Goal: Information Seeking & Learning: Learn about a topic

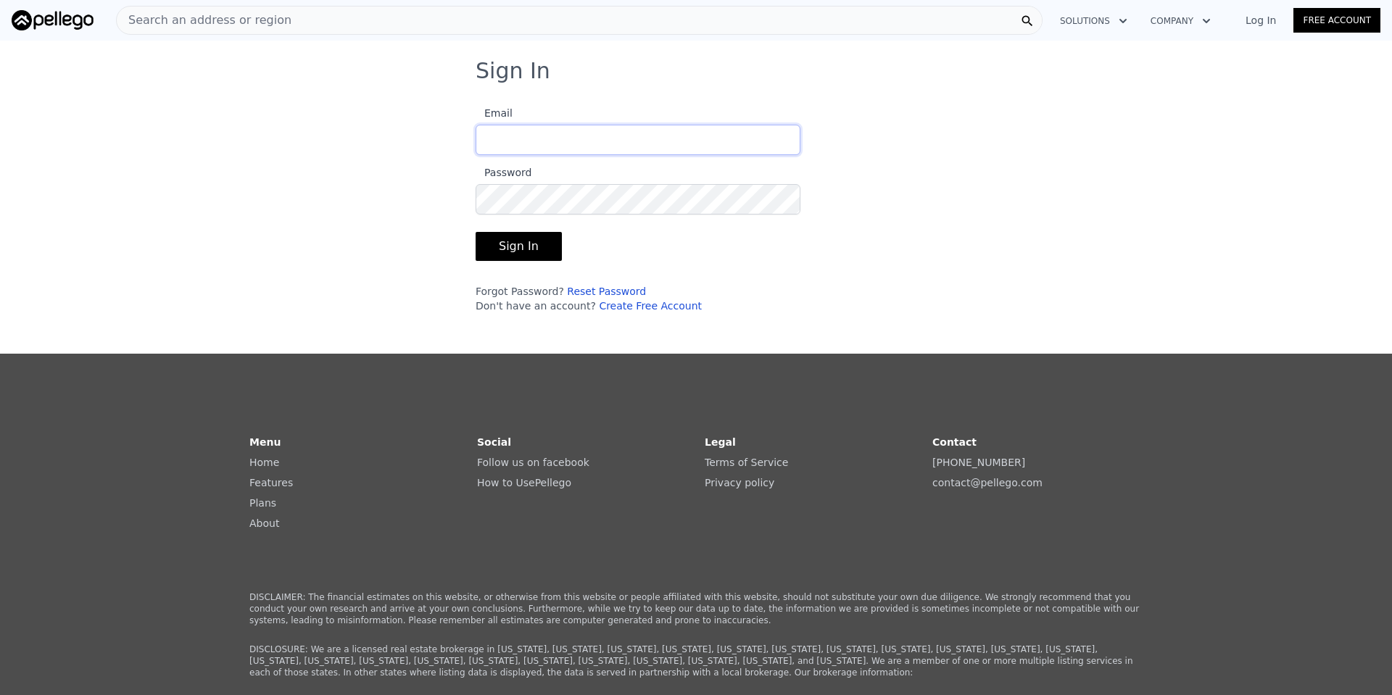
type input "alonweb@gmail.com"
click at [485, 252] on button "Sign In" at bounding box center [519, 246] width 86 height 29
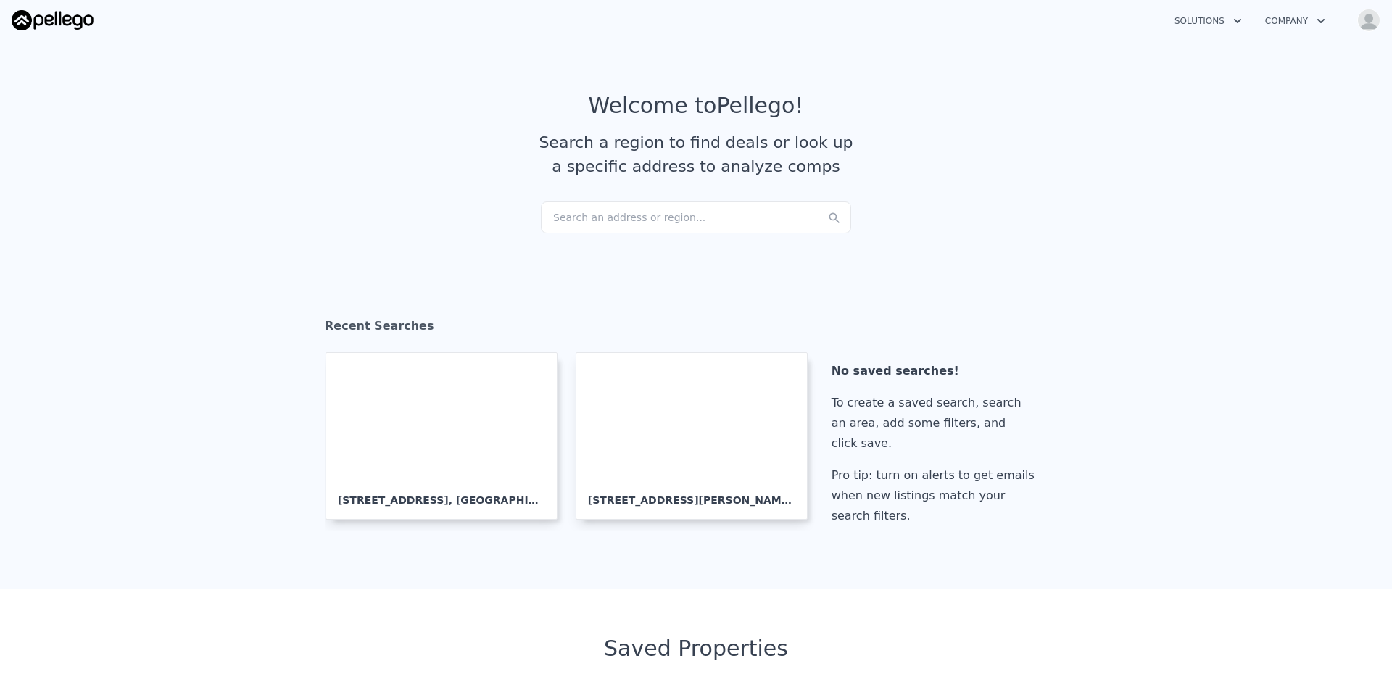
checkbox input "true"
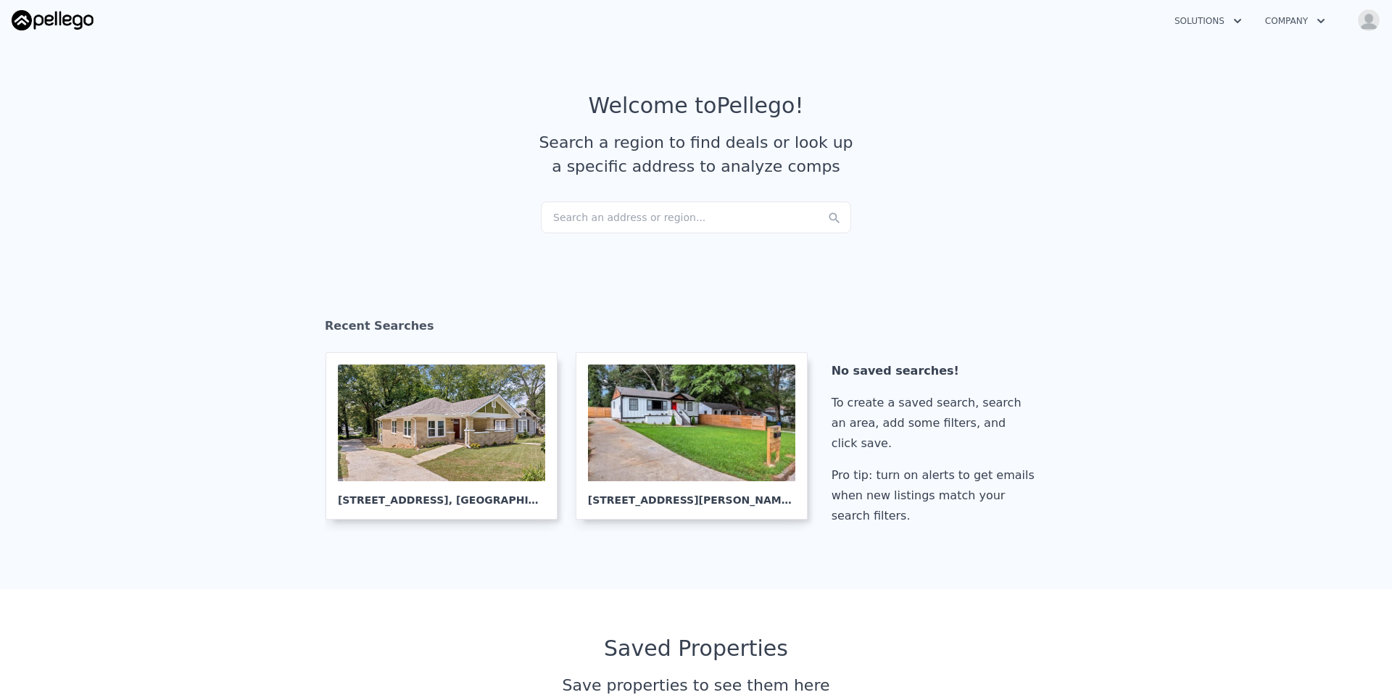
click at [596, 225] on div "Search an address or region..." at bounding box center [696, 218] width 310 height 32
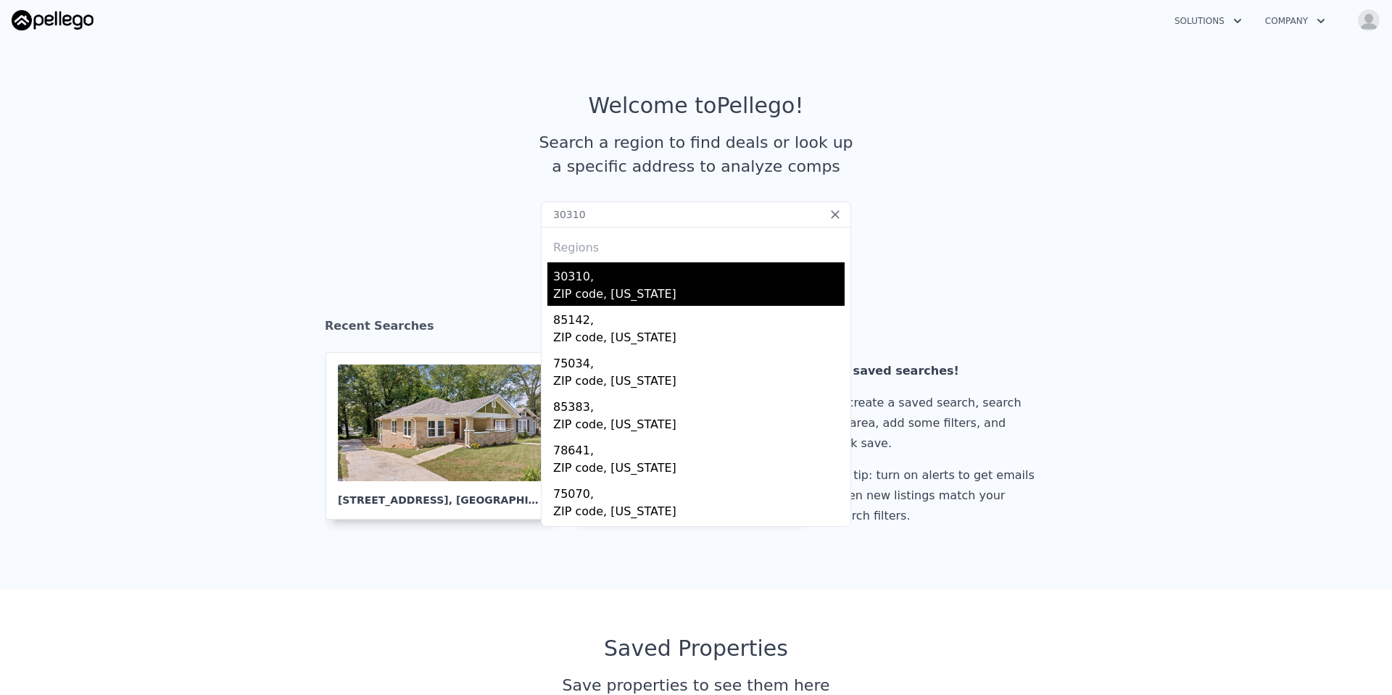
type input "30310"
click at [561, 291] on div "ZIP code, Georgia" at bounding box center [698, 296] width 291 height 20
